Goal: Task Accomplishment & Management: Use online tool/utility

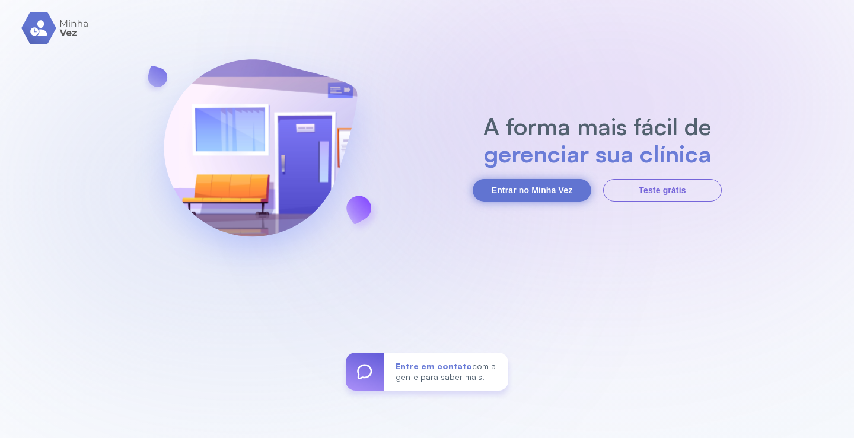
click at [556, 190] on button "Entrar no Minha Vez" at bounding box center [532, 190] width 119 height 23
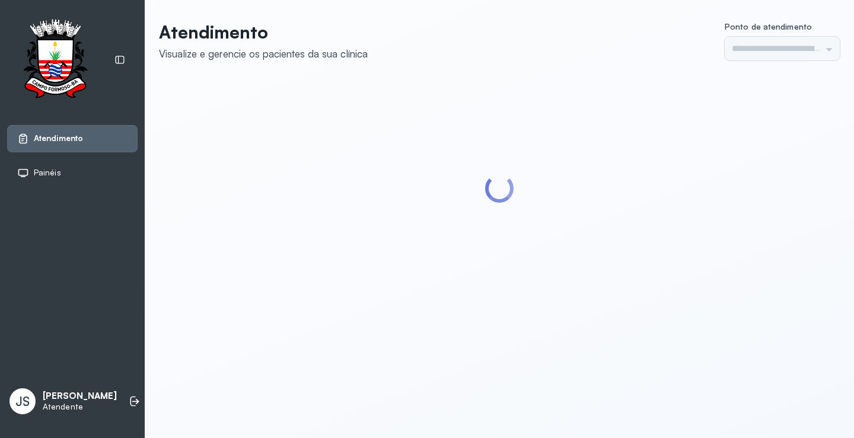
type input "*********"
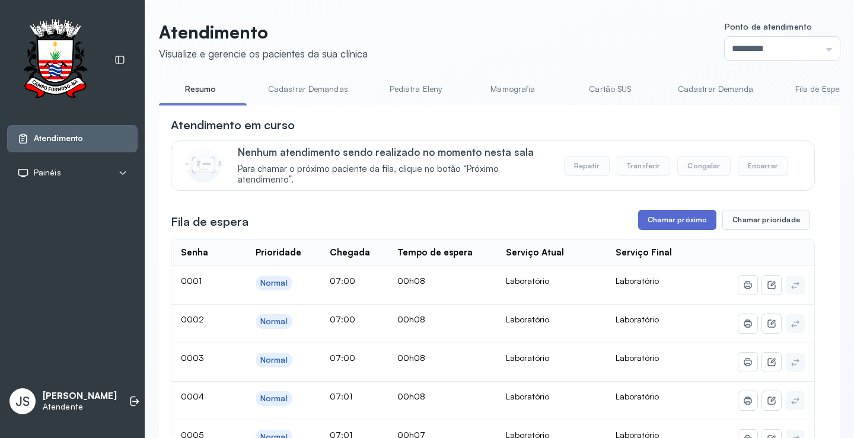
click at [658, 221] on button "Chamar próximo" at bounding box center [677, 220] width 78 height 20
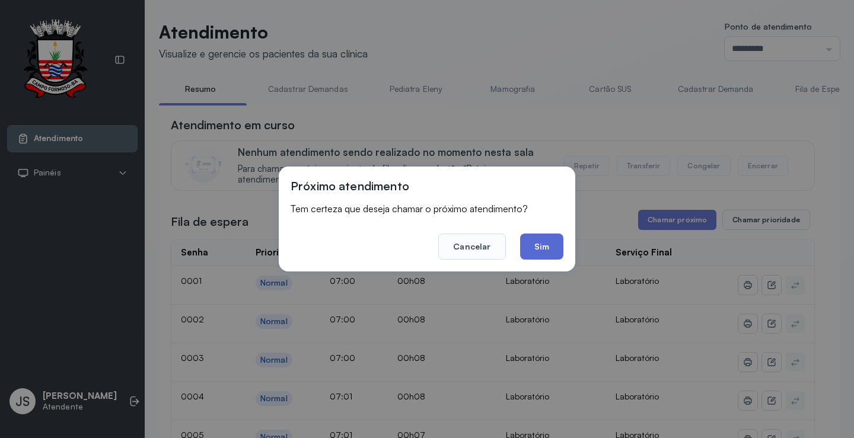
click at [555, 242] on button "Sim" at bounding box center [541, 247] width 43 height 26
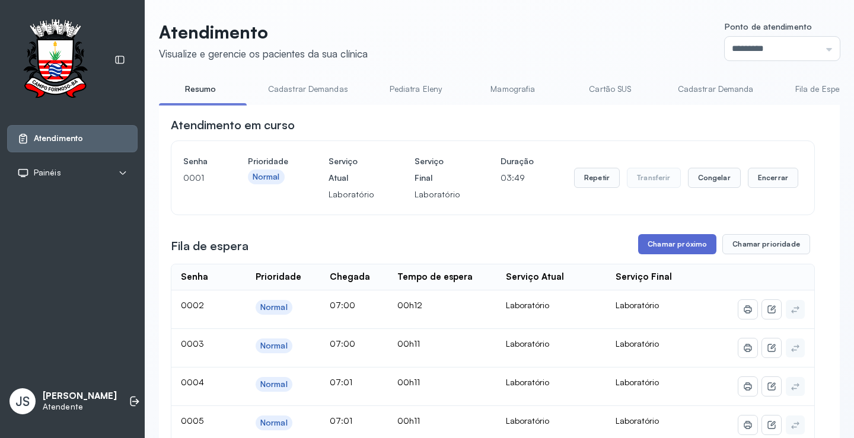
click at [667, 248] on button "Chamar próximo" at bounding box center [677, 244] width 78 height 20
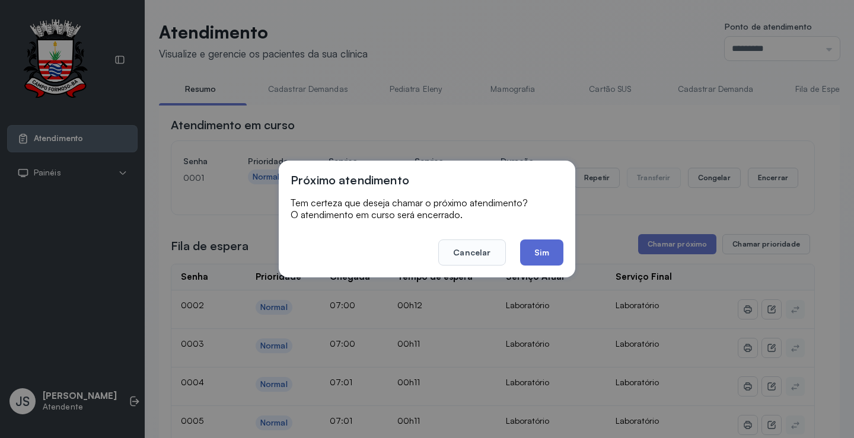
click at [547, 253] on button "Sim" at bounding box center [541, 253] width 43 height 26
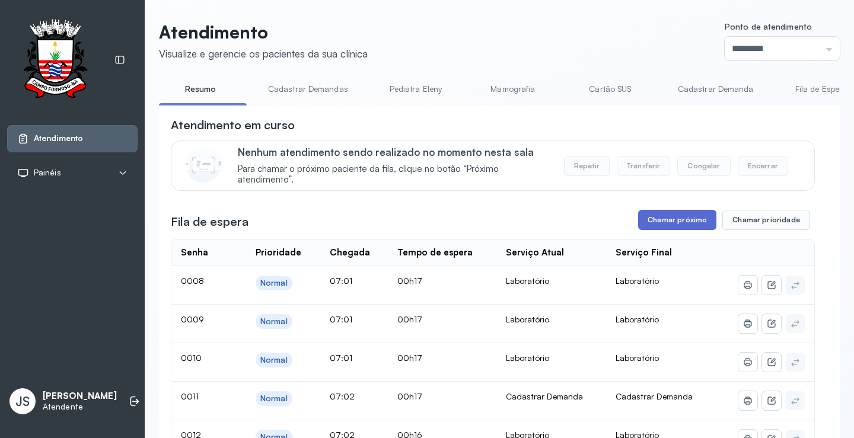
click at [683, 228] on button "Chamar próximo" at bounding box center [677, 220] width 78 height 20
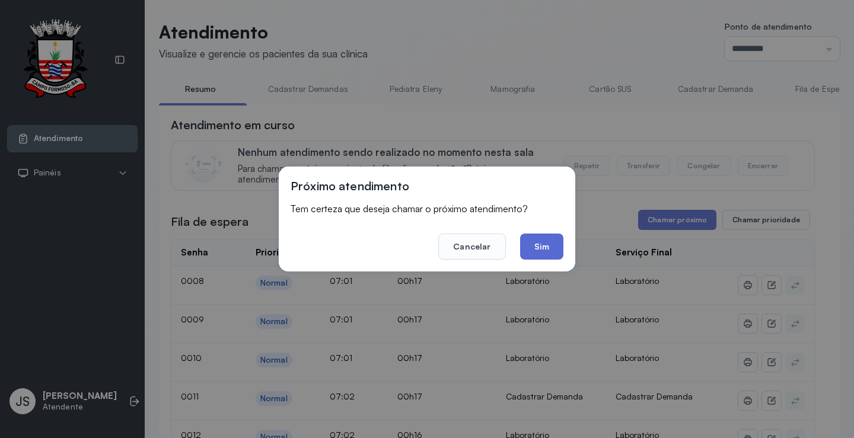
click at [557, 241] on button "Sim" at bounding box center [541, 247] width 43 height 26
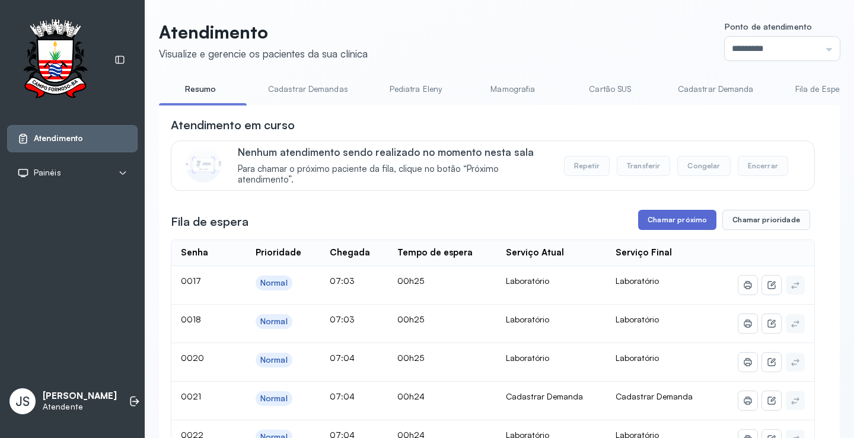
click at [681, 222] on button "Chamar próximo" at bounding box center [677, 220] width 78 height 20
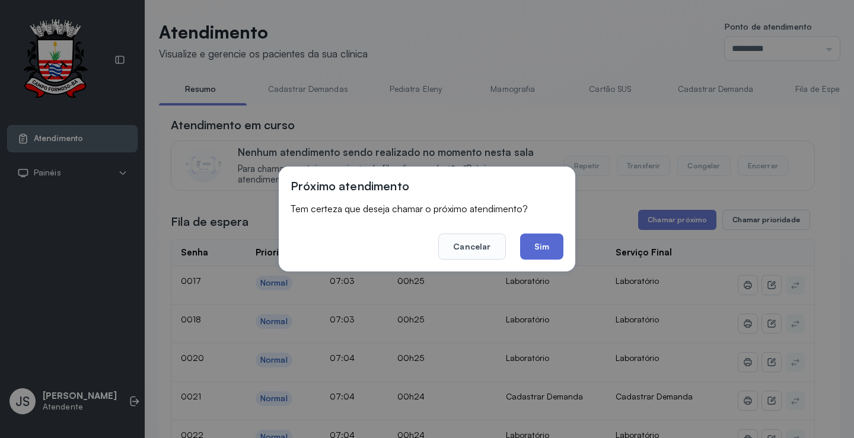
click at [539, 242] on button "Sim" at bounding box center [541, 247] width 43 height 26
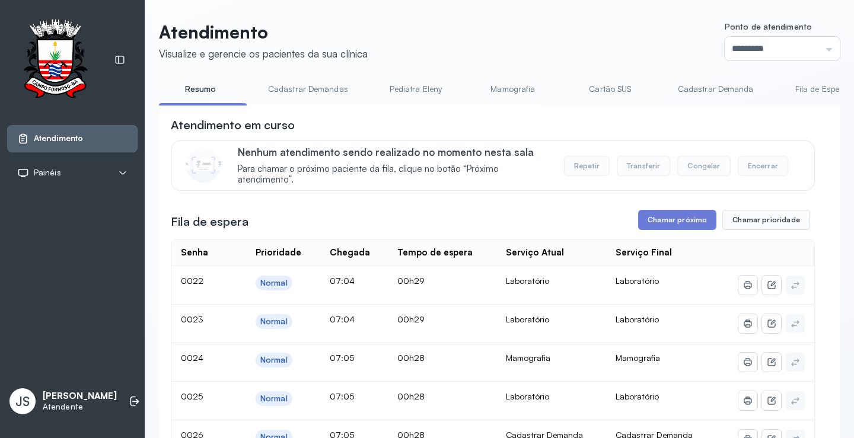
click at [673, 227] on button "Chamar próximo" at bounding box center [677, 220] width 78 height 20
click at [670, 222] on button "Chamar próximo" at bounding box center [677, 220] width 78 height 20
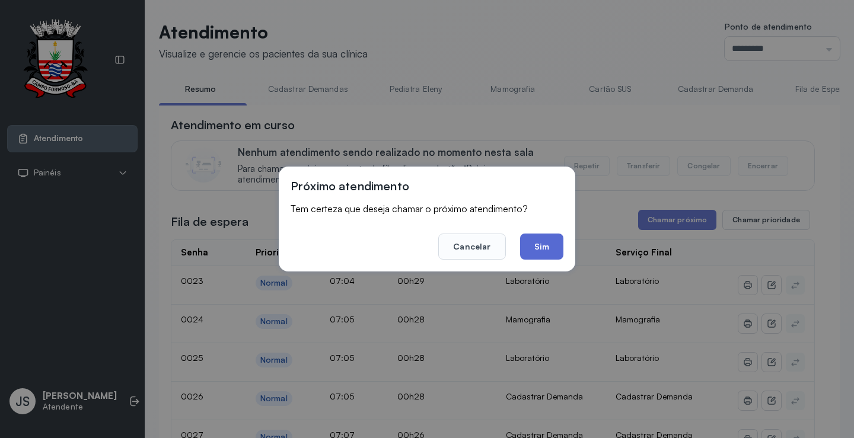
click at [554, 250] on button "Sim" at bounding box center [541, 247] width 43 height 26
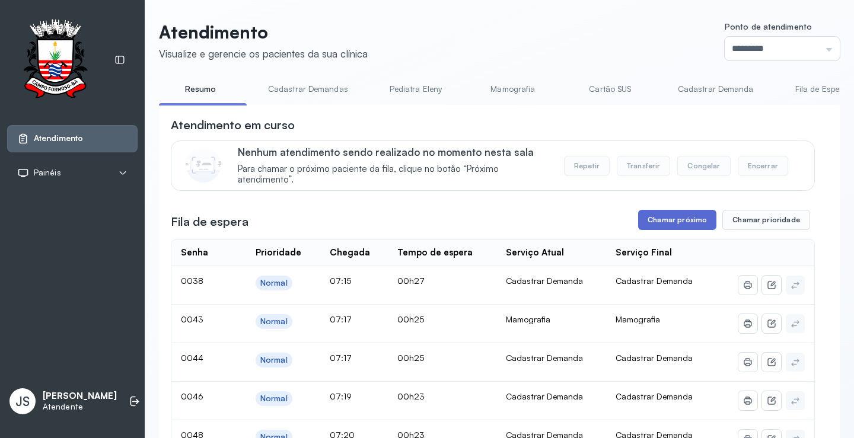
click at [681, 227] on button "Chamar próximo" at bounding box center [677, 220] width 78 height 20
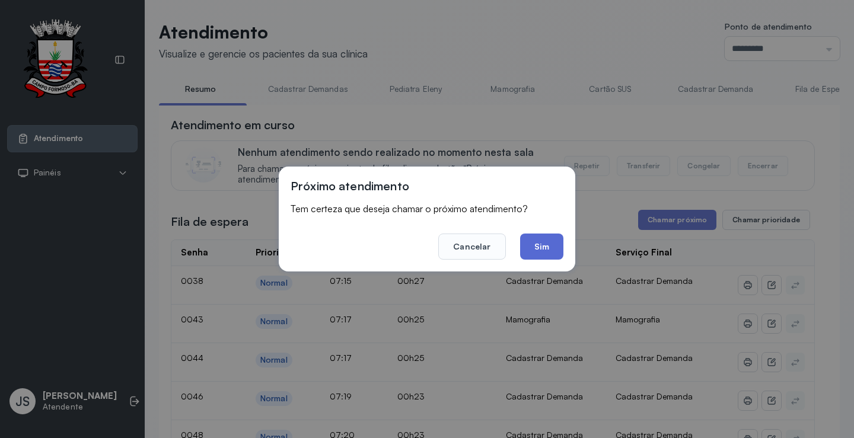
click at [542, 250] on button "Sim" at bounding box center [541, 247] width 43 height 26
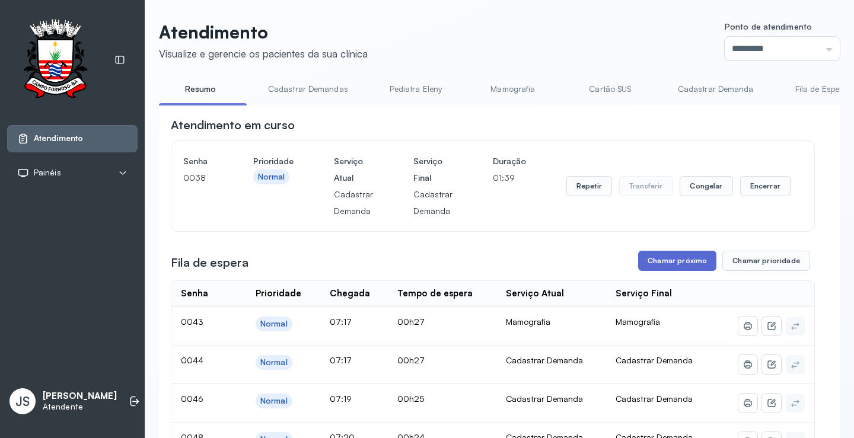
click at [662, 266] on button "Chamar próximo" at bounding box center [677, 261] width 78 height 20
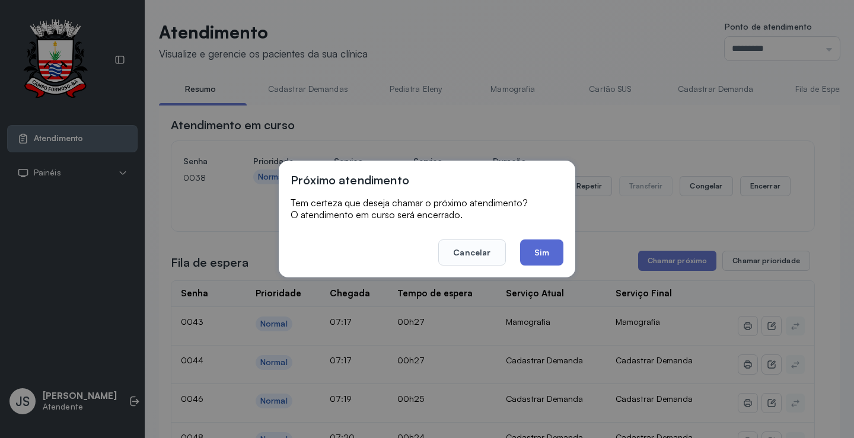
click at [551, 254] on button "Sim" at bounding box center [541, 253] width 43 height 26
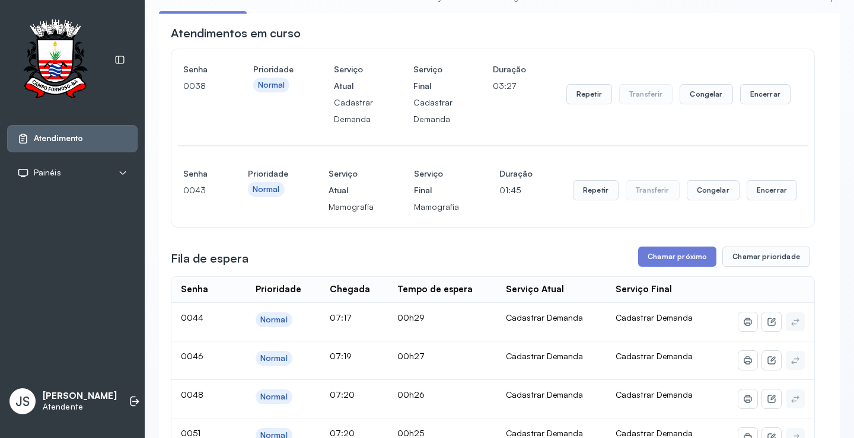
scroll to position [237, 0]
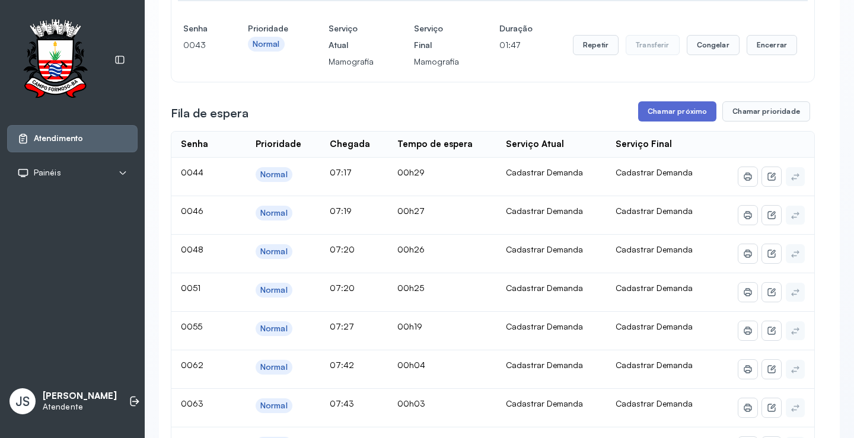
click at [678, 115] on button "Chamar próximo" at bounding box center [677, 111] width 78 height 20
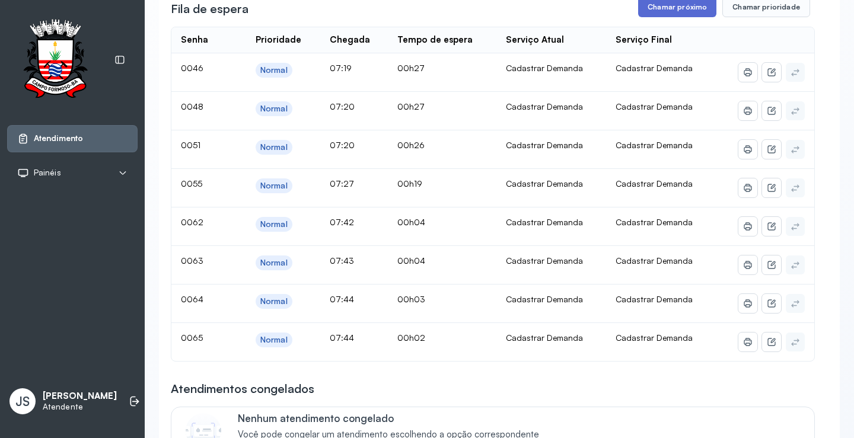
click at [682, 14] on button "Chamar próximo" at bounding box center [677, 7] width 78 height 20
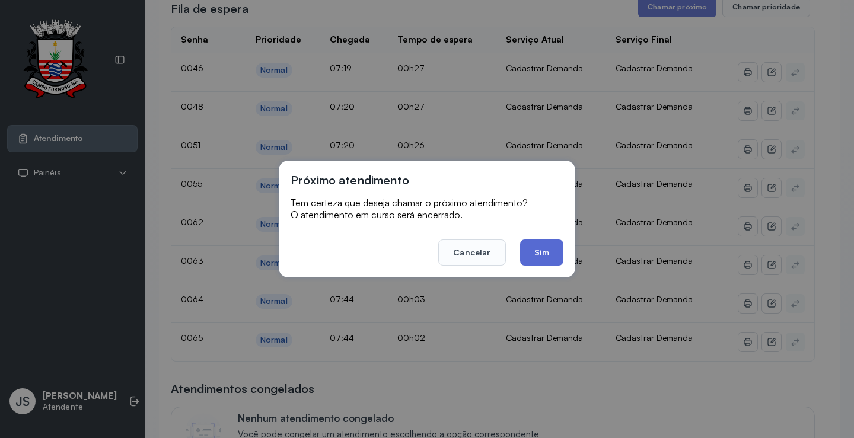
click at [536, 245] on button "Sim" at bounding box center [541, 253] width 43 height 26
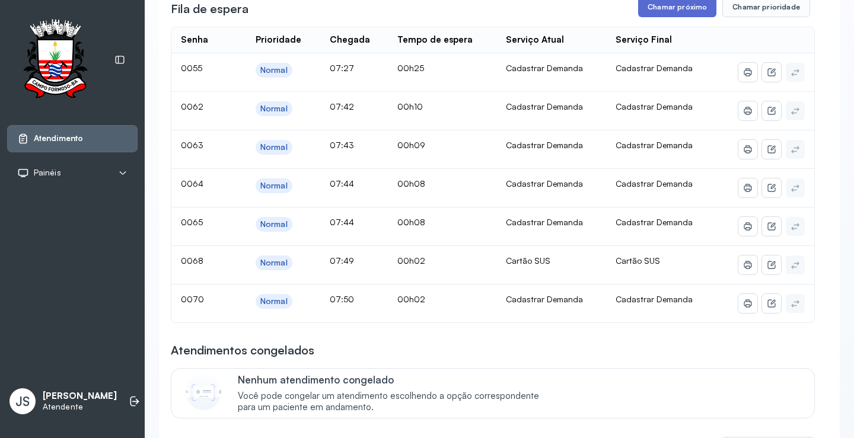
click at [696, 12] on button "Chamar próximo" at bounding box center [677, 7] width 78 height 20
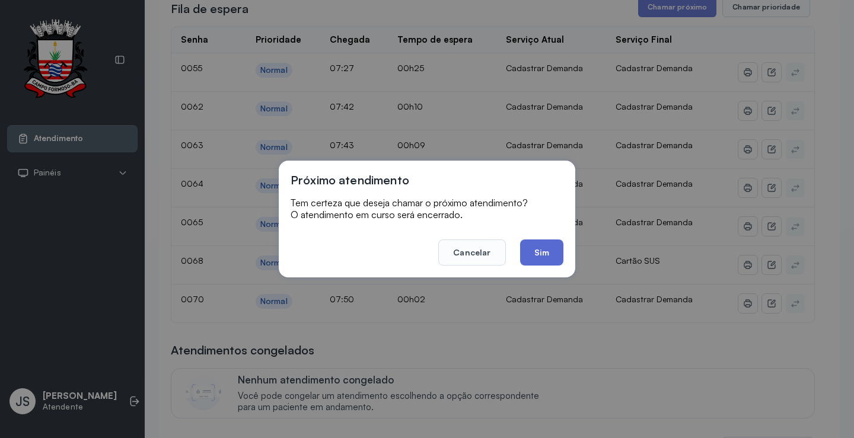
click at [538, 246] on button "Sim" at bounding box center [541, 253] width 43 height 26
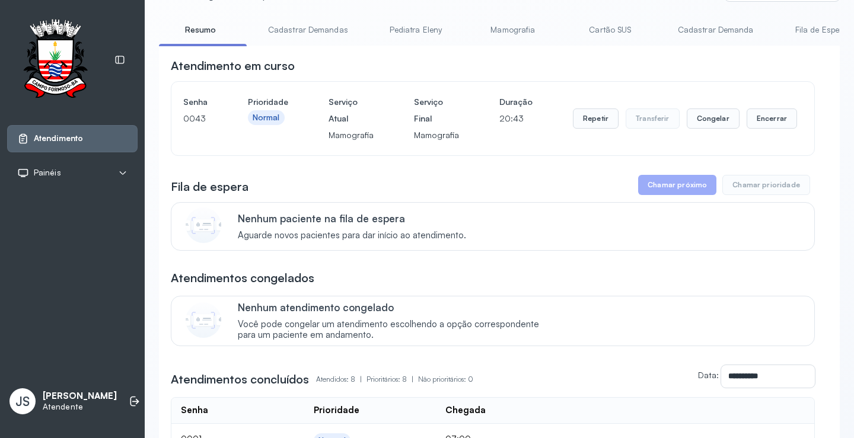
scroll to position [0, 0]
